Goal: Information Seeking & Learning: Learn about a topic

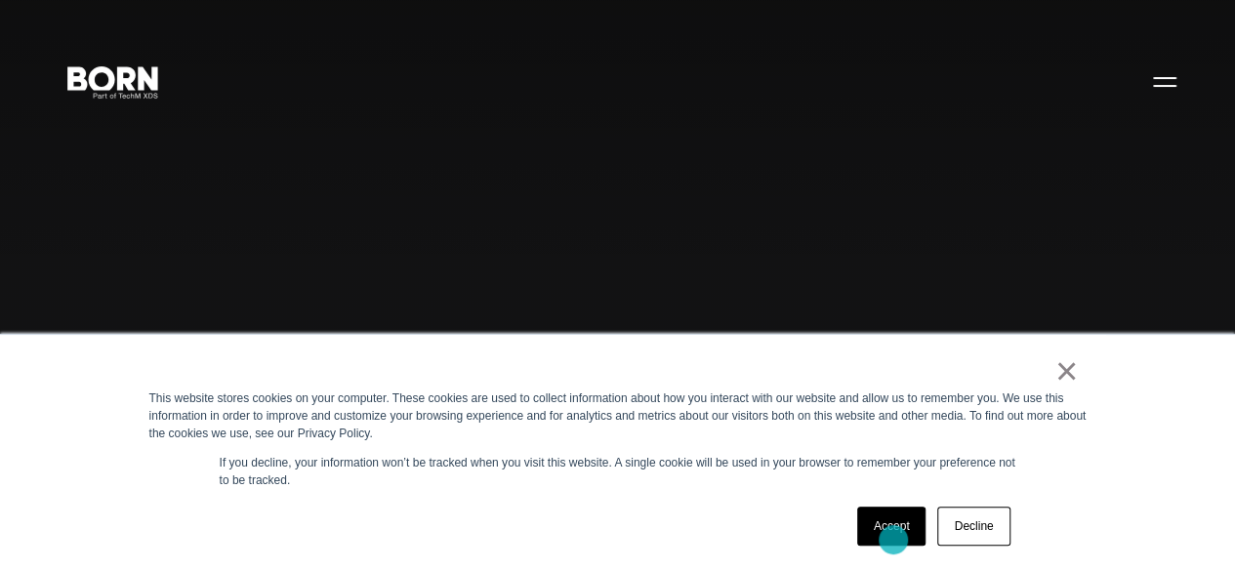
click at [894, 540] on link "Accept" at bounding box center [891, 526] width 69 height 39
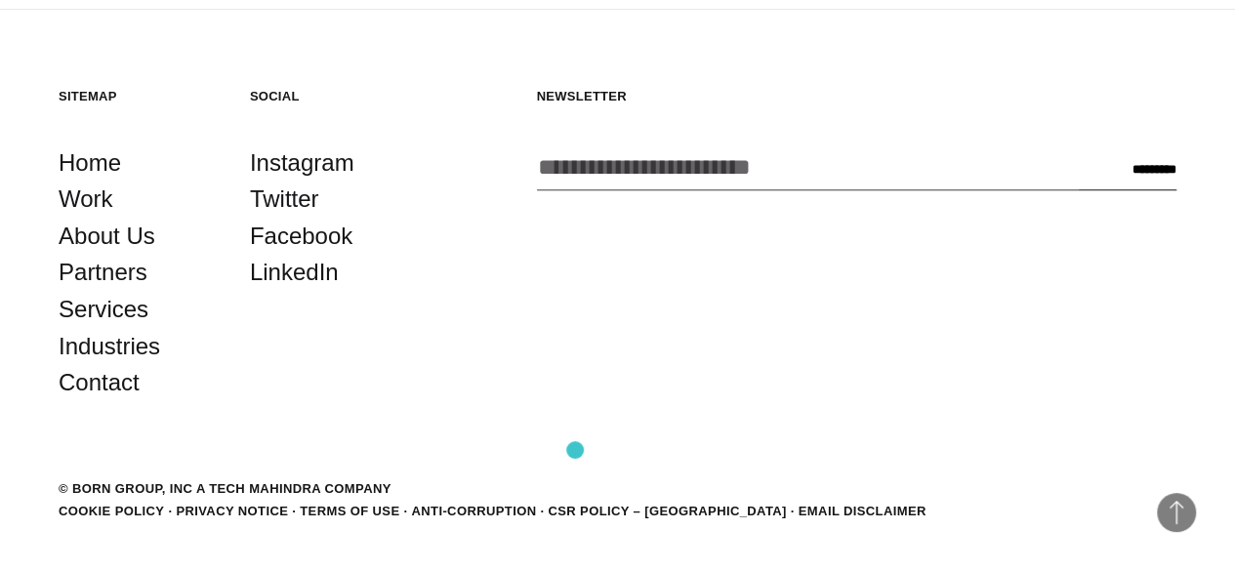
scroll to position [4455, 0]
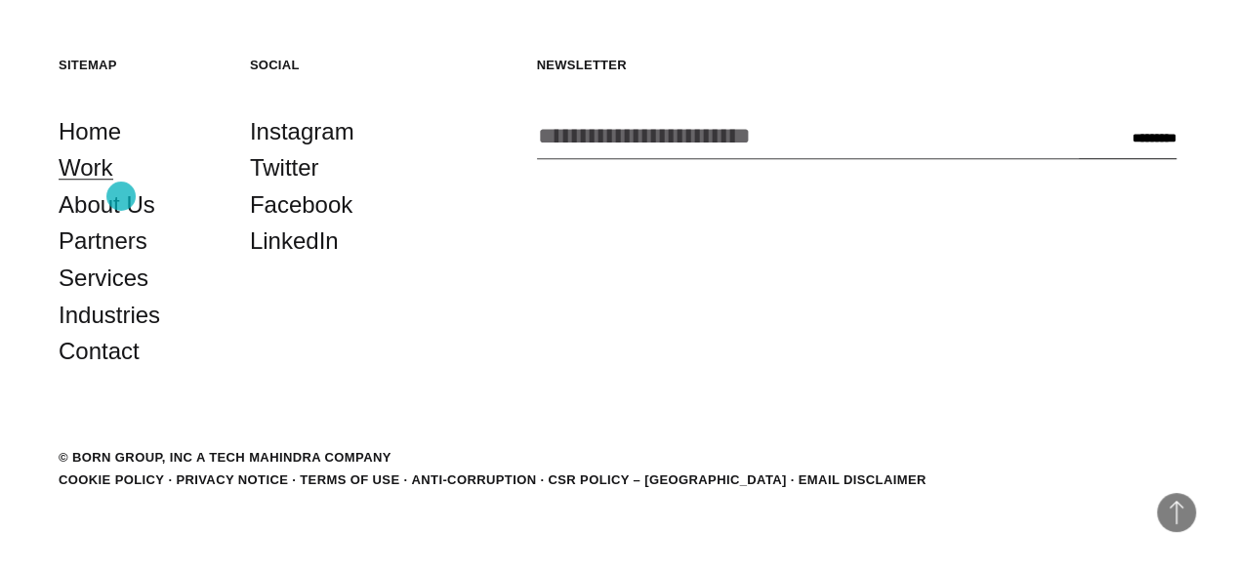
click at [113, 187] on link "Work" at bounding box center [86, 167] width 55 height 37
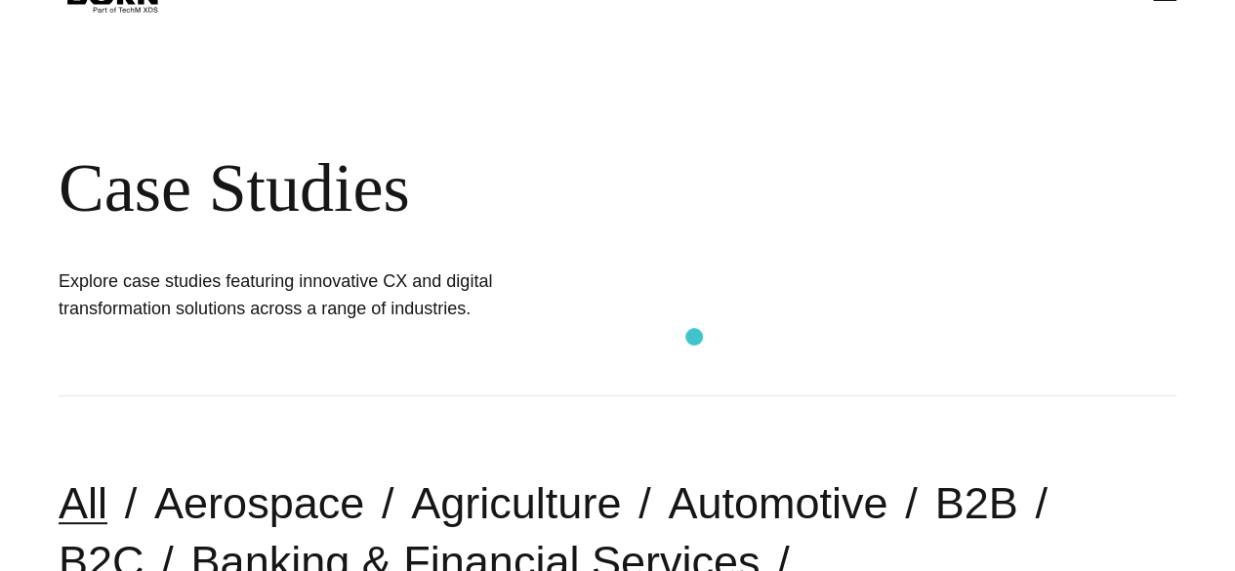
scroll to position [63, 0]
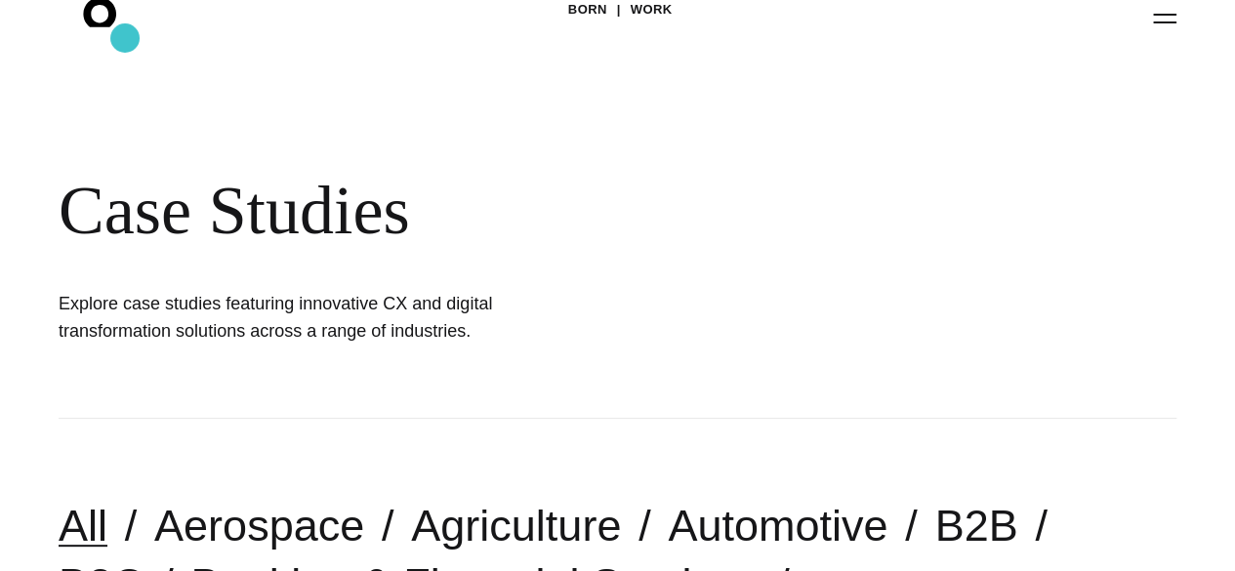
click at [125, 38] on icon ".st0{display:none;} .st1{display:inline;} .st2{font-family:'HelveticaNeue-Mediu…" at bounding box center [113, 17] width 125 height 51
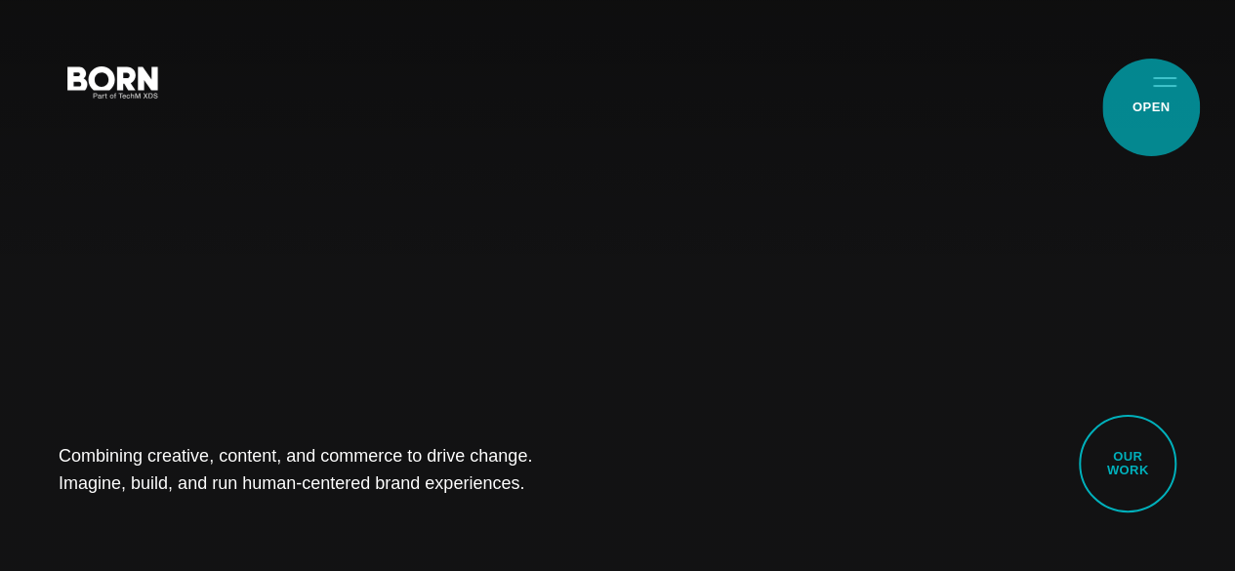
click at [1151, 102] on button "Primary Menu" at bounding box center [1165, 81] width 47 height 41
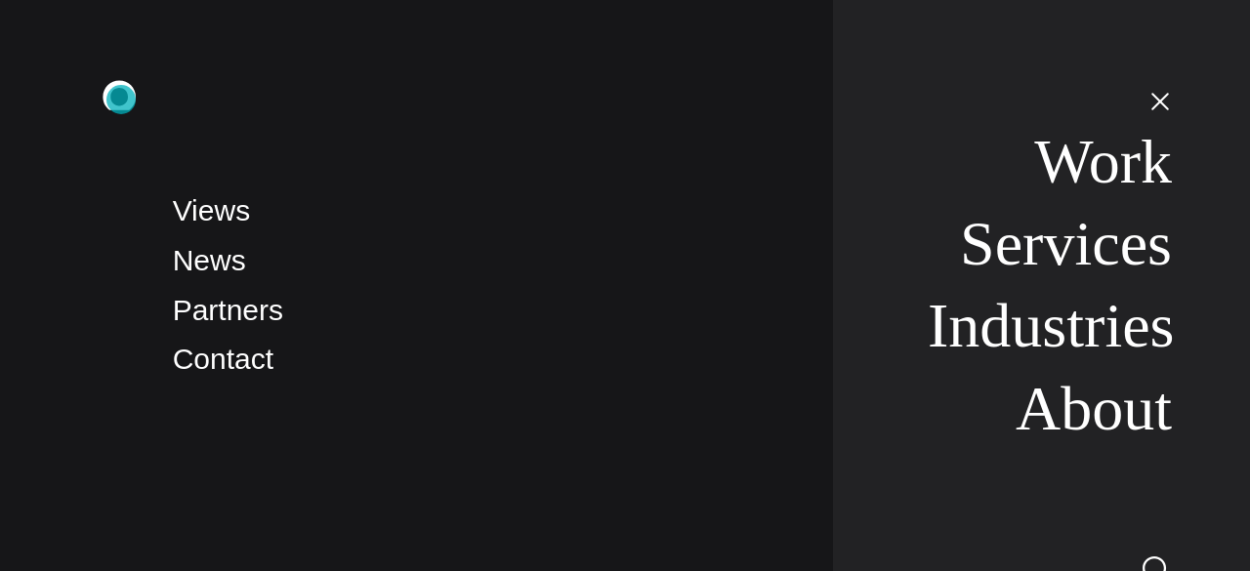
click at [121, 100] on icon ".st0{display:none;} .st1{display:inline;} .st2{font-family:'HelveticaNeue-Mediu…" at bounding box center [132, 100] width 125 height 51
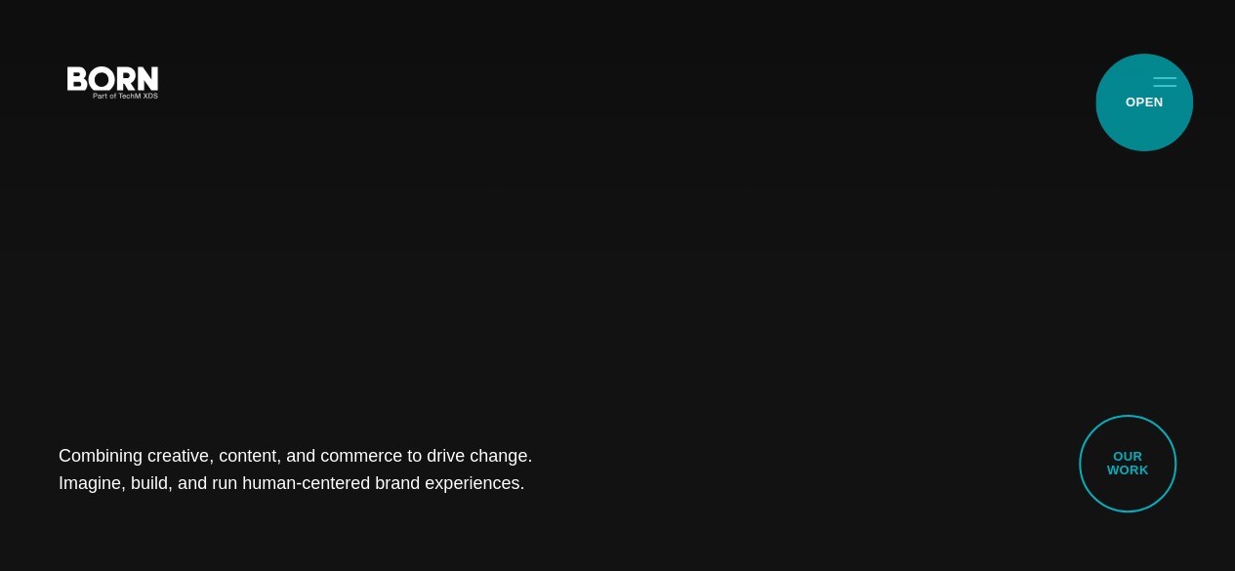
click at [1145, 102] on button "Primary Menu" at bounding box center [1165, 81] width 47 height 41
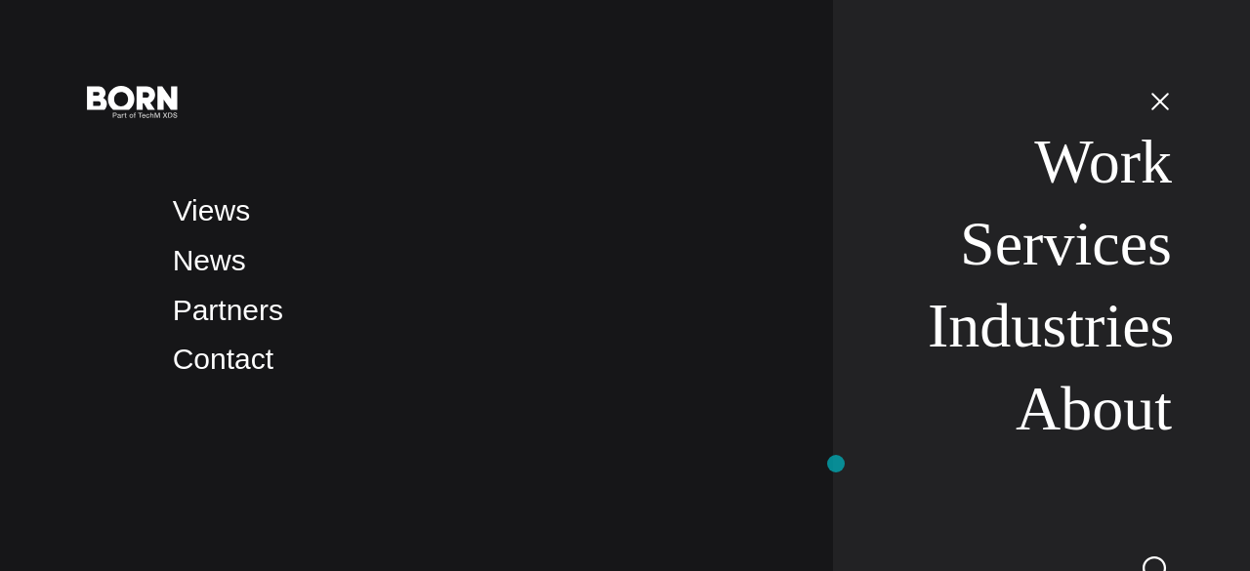
drag, startPoint x: 836, startPoint y: 464, endPoint x: 973, endPoint y: 452, distance: 137.2
click at [836, 464] on nav "Work Services Industries About" at bounding box center [1002, 285] width 339 height 571
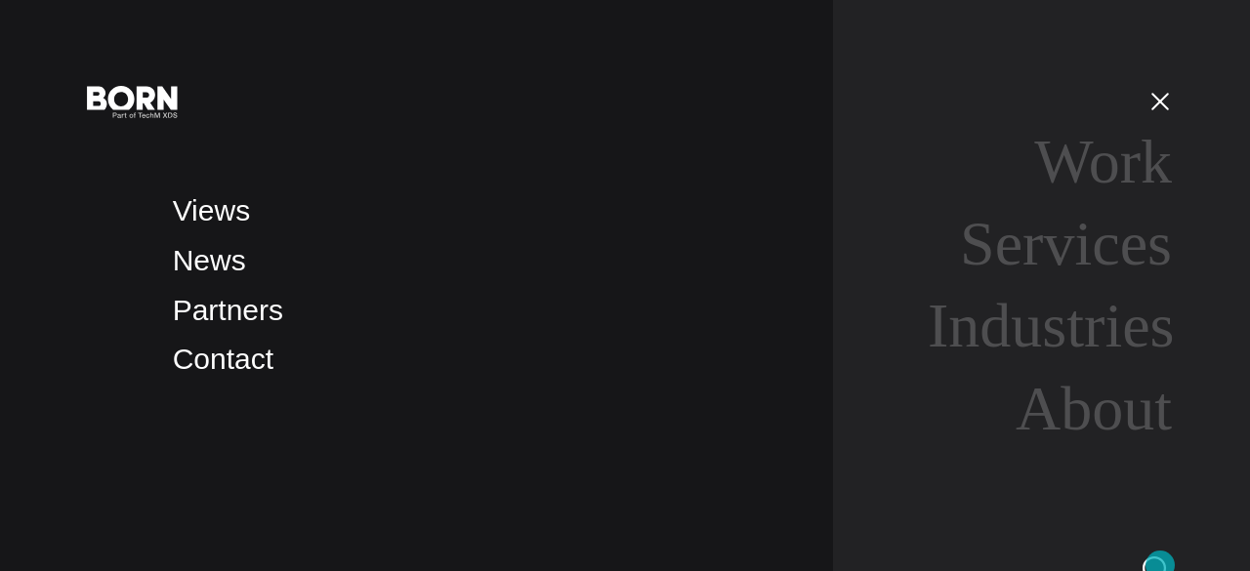
click at [1160, 565] on img at bounding box center [1157, 571] width 29 height 29
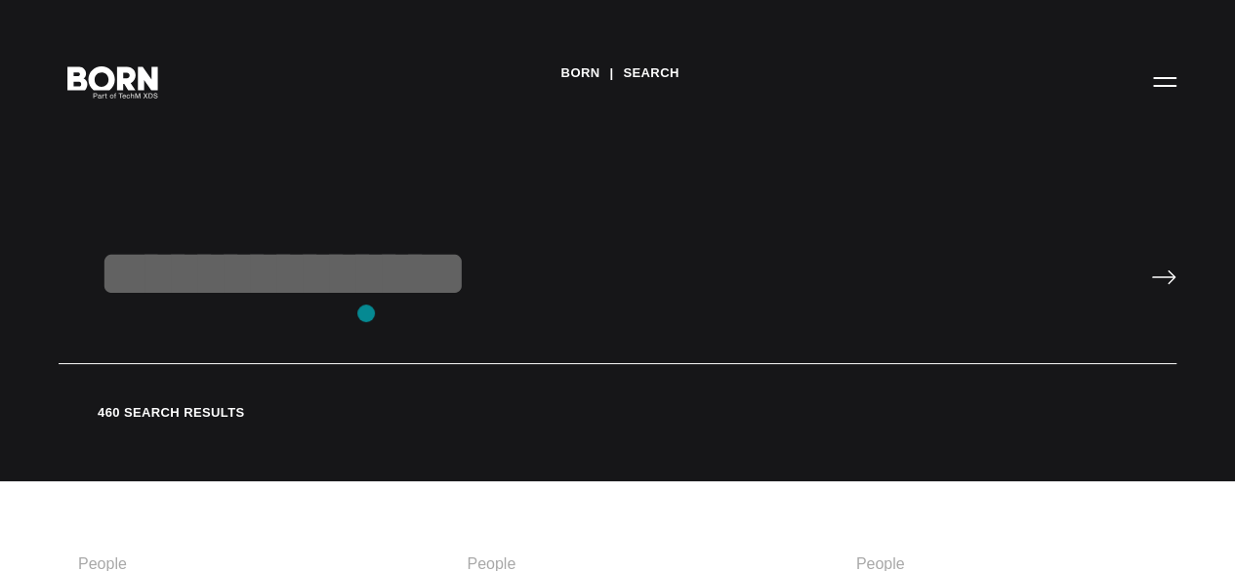
click at [366, 313] on input "text" at bounding box center [618, 299] width 1118 height 130
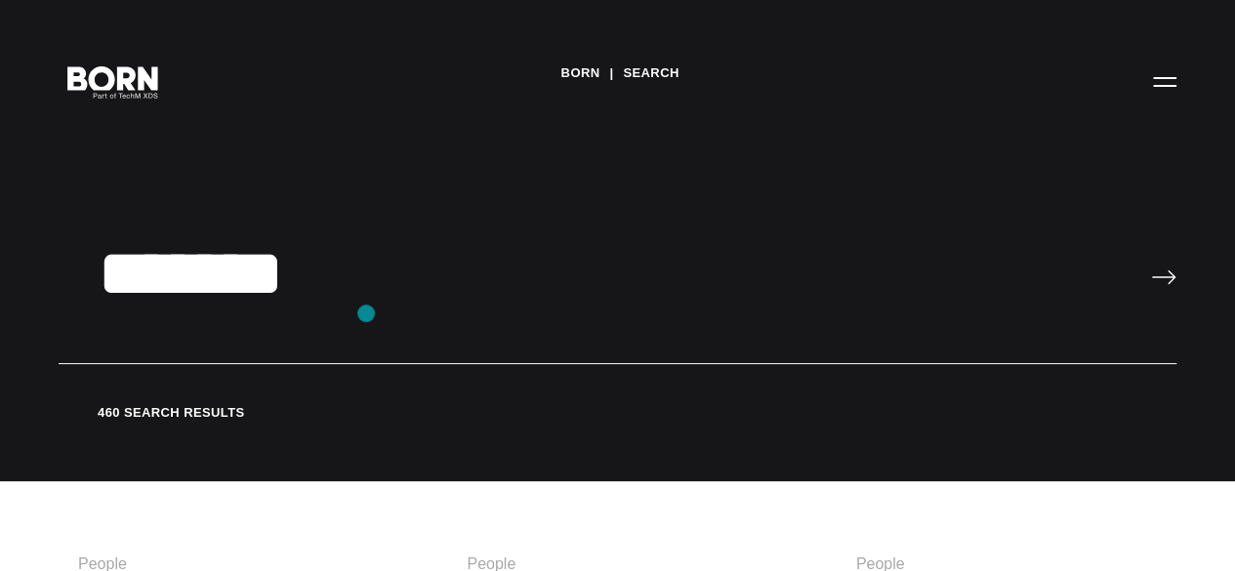
type input "*******"
click at [1151, 270] on input "image" at bounding box center [1163, 278] width 25 height 16
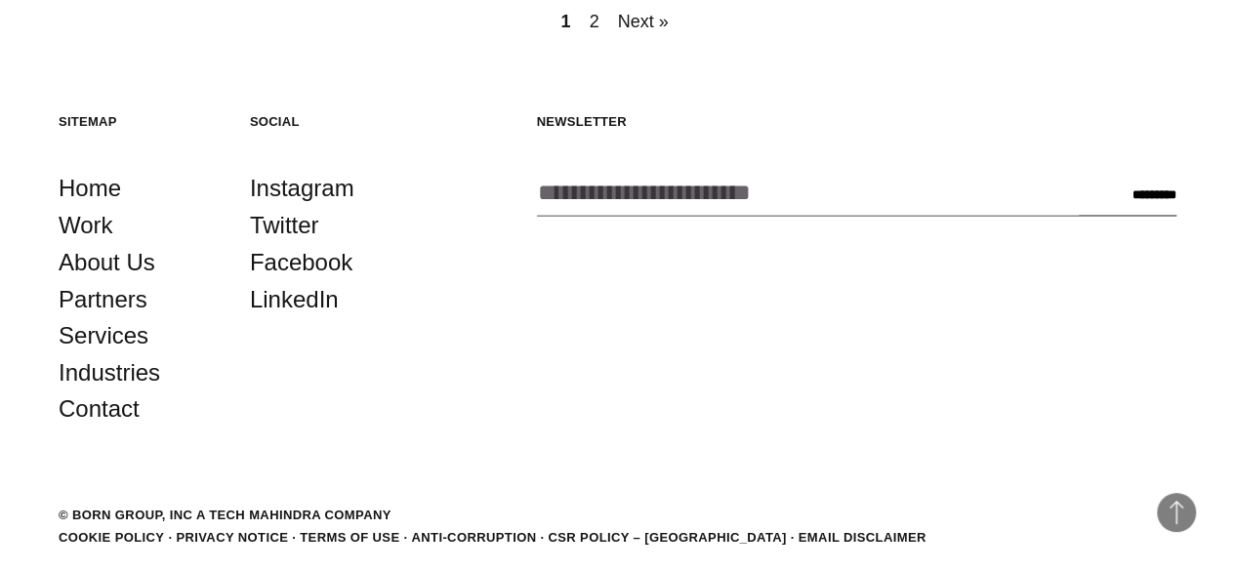
scroll to position [1665, 0]
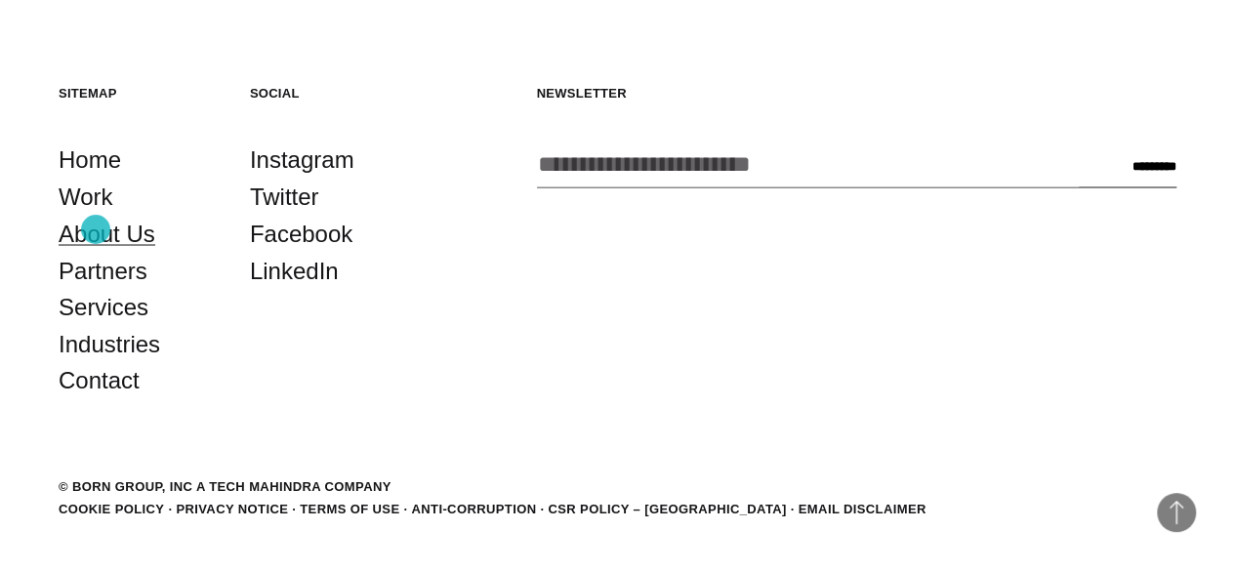
click at [96, 229] on link "About Us" at bounding box center [107, 233] width 97 height 37
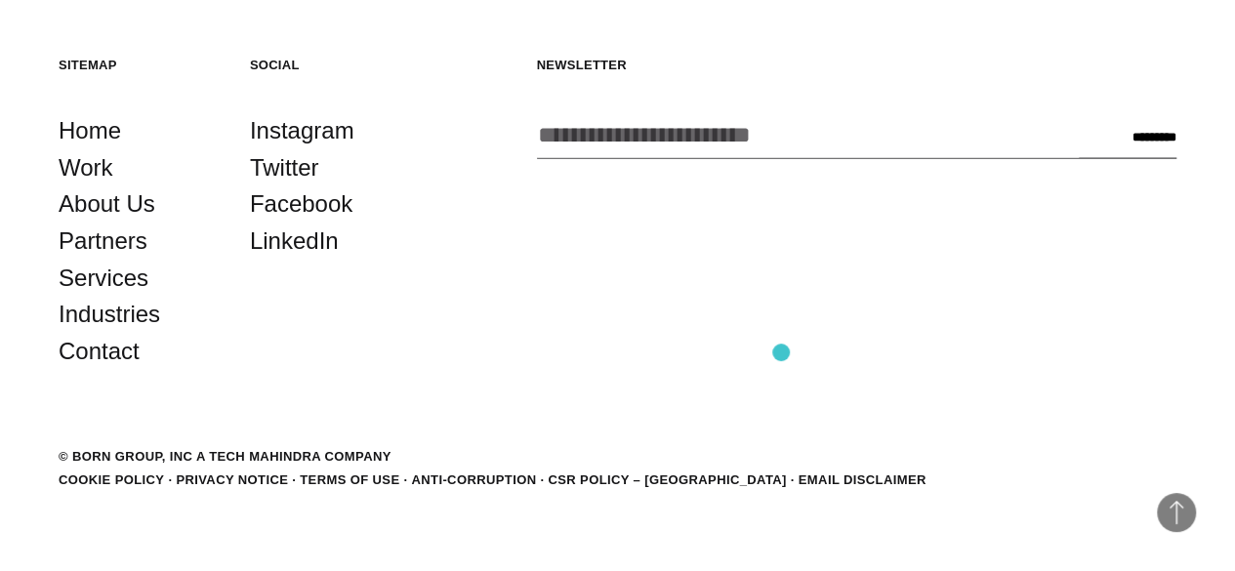
scroll to position [6112, 0]
